Goal: Find specific page/section: Find specific page/section

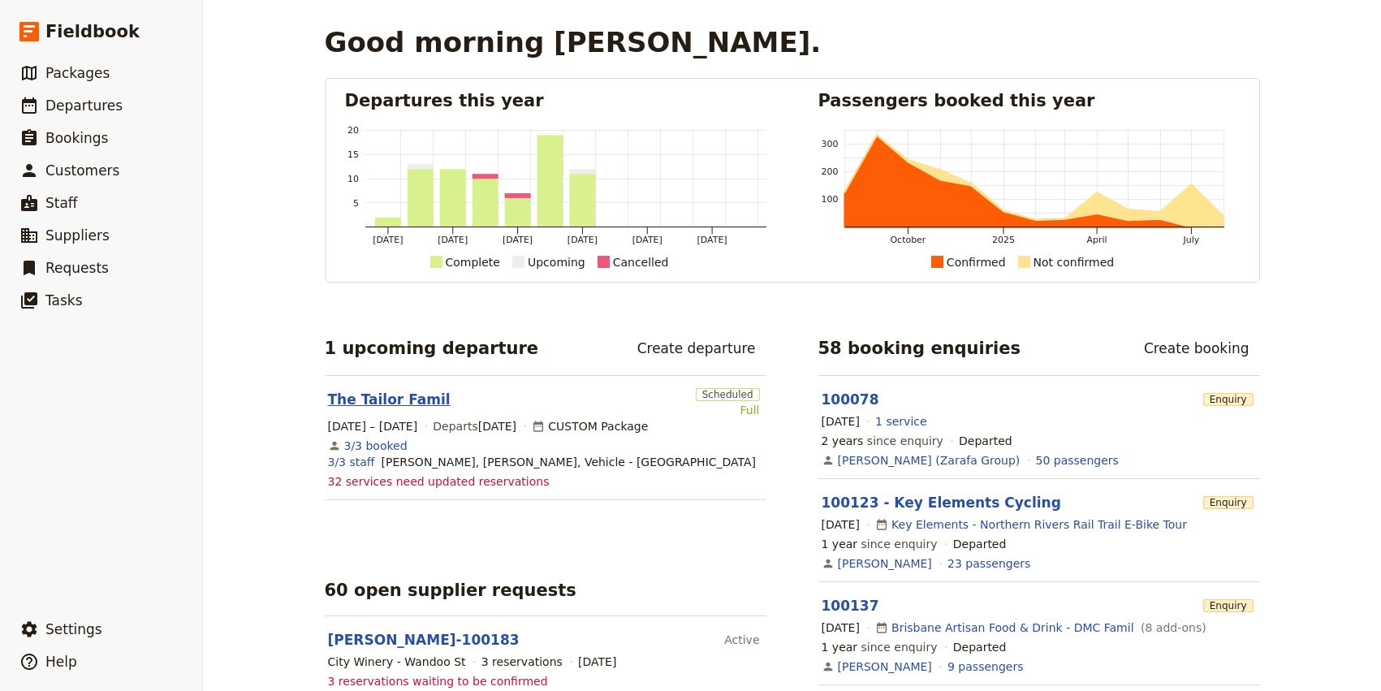
click at [404, 400] on link "The Tailor Famil" at bounding box center [389, 399] width 123 height 19
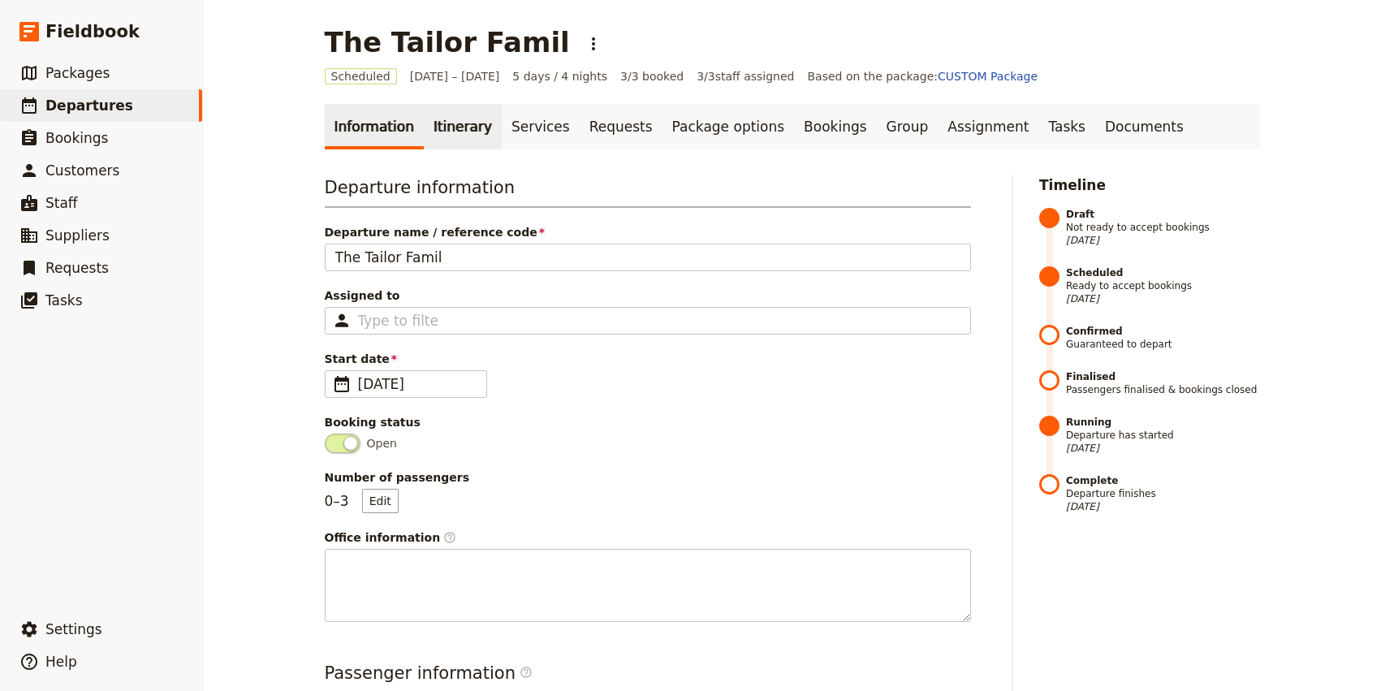
click at [450, 127] on link "Itinerary" at bounding box center [463, 126] width 78 height 45
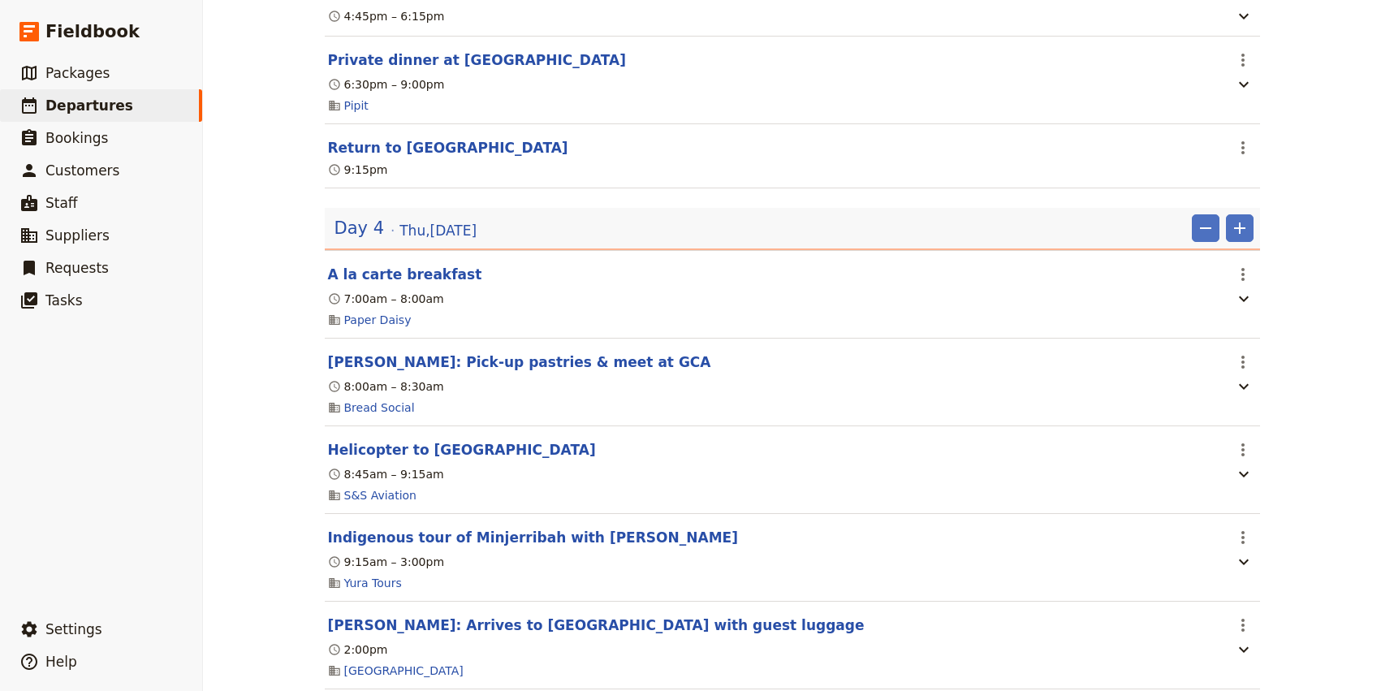
scroll to position [2980, 0]
